Goal: Obtain resource: Download file/media

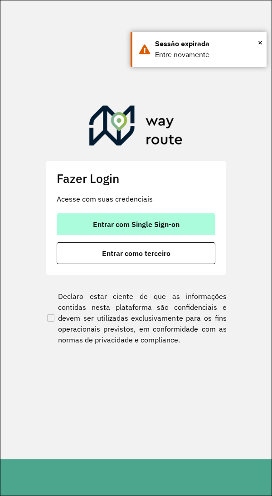
click at [144, 214] on button "Entrar com Single Sign-on" at bounding box center [136, 224] width 159 height 22
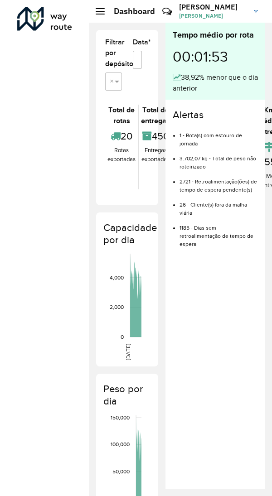
click at [98, 12] on div "Críticas? Dúvidas? Elogios? Sugestões? Entre em contato conosco!" at bounding box center [101, 15] width 95 height 24
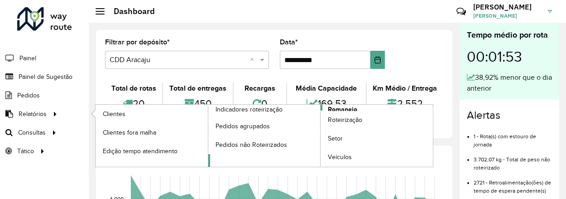
click at [271, 108] on span "Romaneio" at bounding box center [342, 110] width 29 height 10
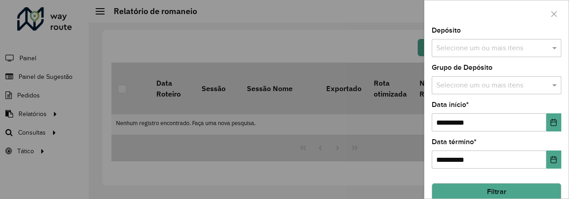
click at [271, 192] on button "Filtrar" at bounding box center [497, 191] width 130 height 17
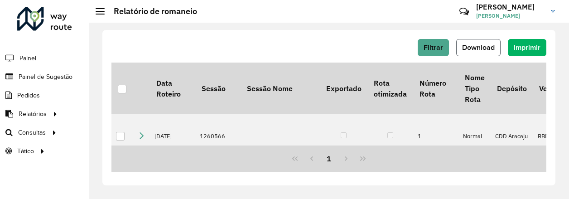
click at [271, 52] on button "Download" at bounding box center [478, 47] width 44 height 17
